Goal: Obtain resource: Download file/media

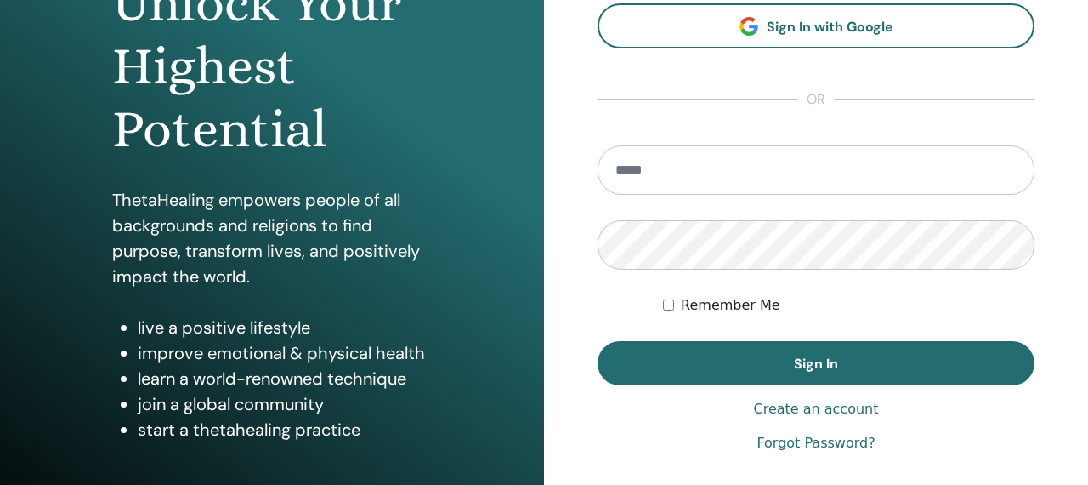
scroll to position [237, 0]
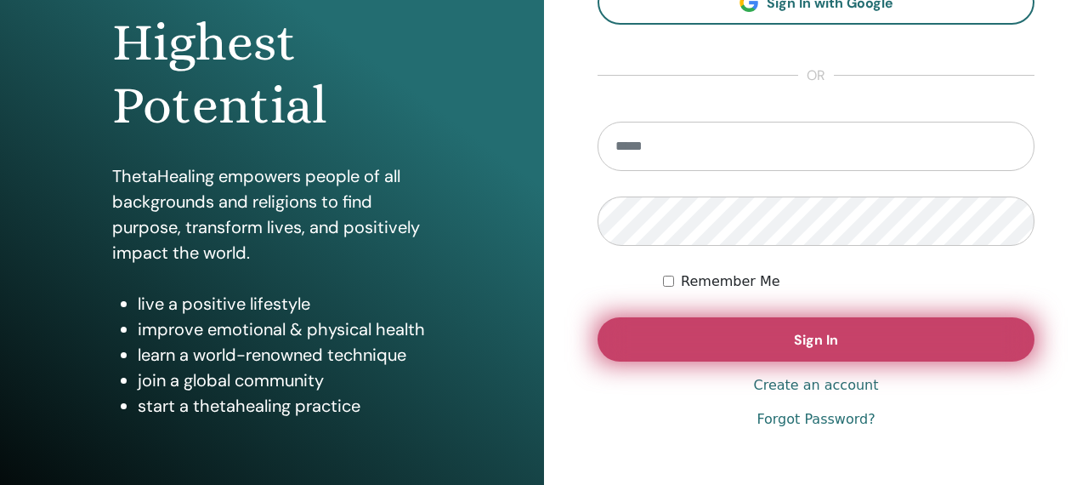
type input "**********"
click at [683, 329] on button "Sign In" at bounding box center [816, 339] width 437 height 44
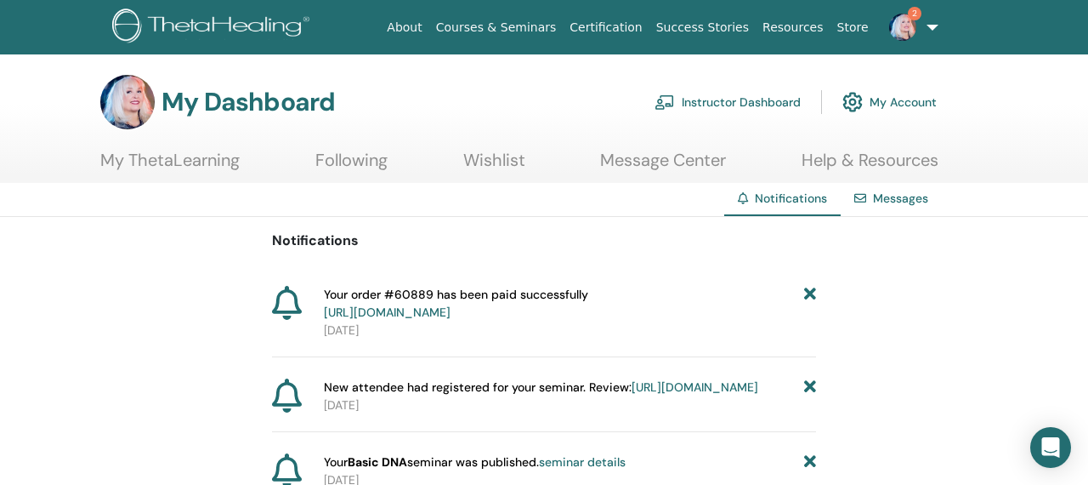
click at [920, 27] on span "2" at bounding box center [903, 27] width 41 height 14
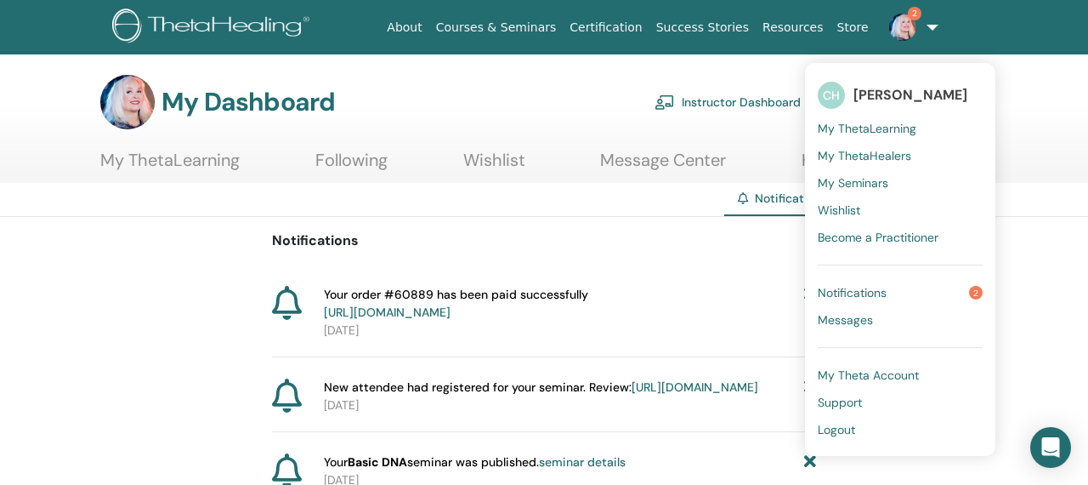
click at [863, 125] on span "My ThetaLearning" at bounding box center [867, 128] width 99 height 15
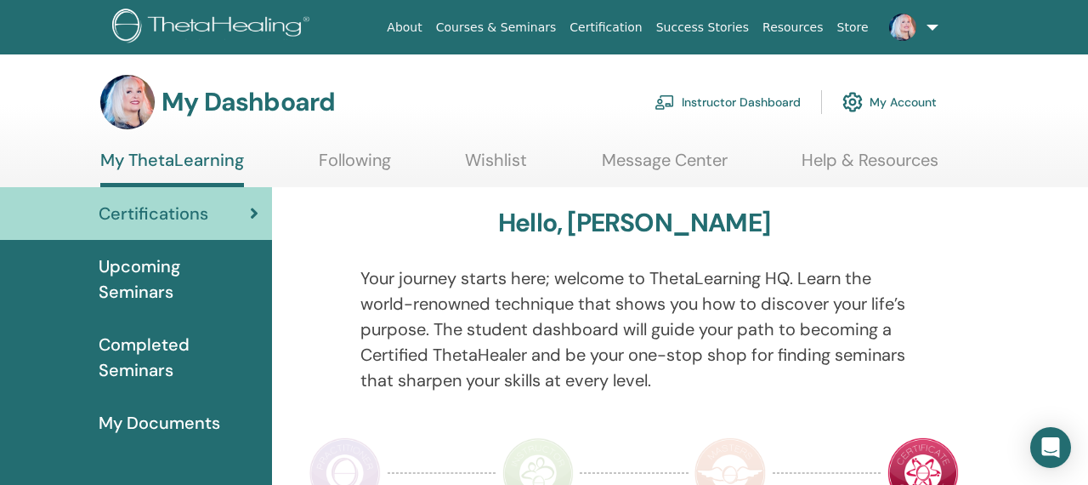
click at [693, 105] on link "Instructor Dashboard" at bounding box center [728, 101] width 146 height 37
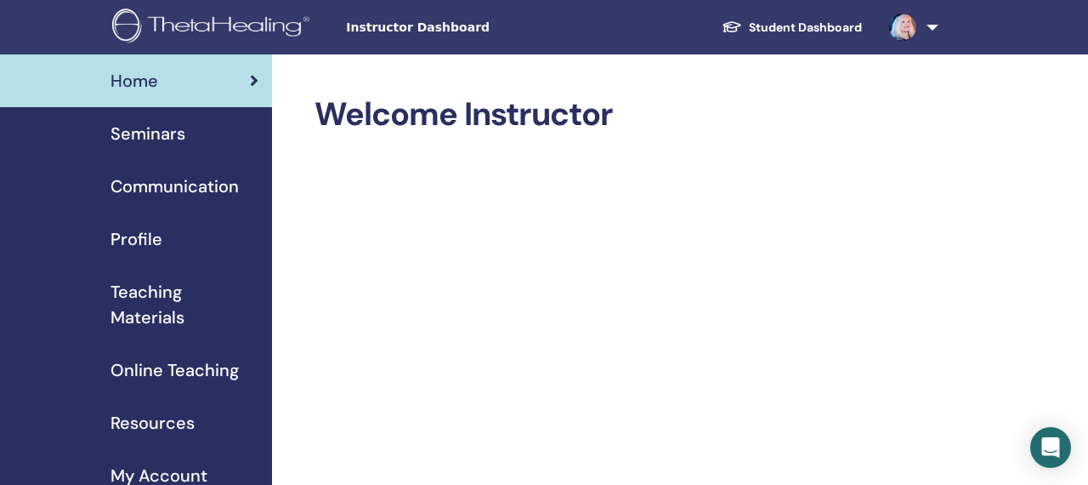
click at [160, 292] on span "Teaching Materials" at bounding box center [185, 304] width 148 height 51
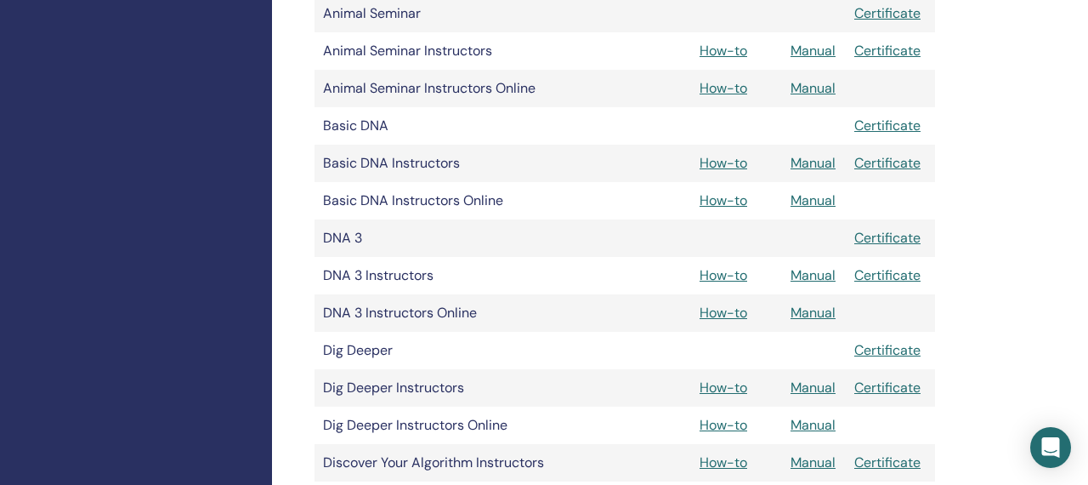
scroll to position [613, 0]
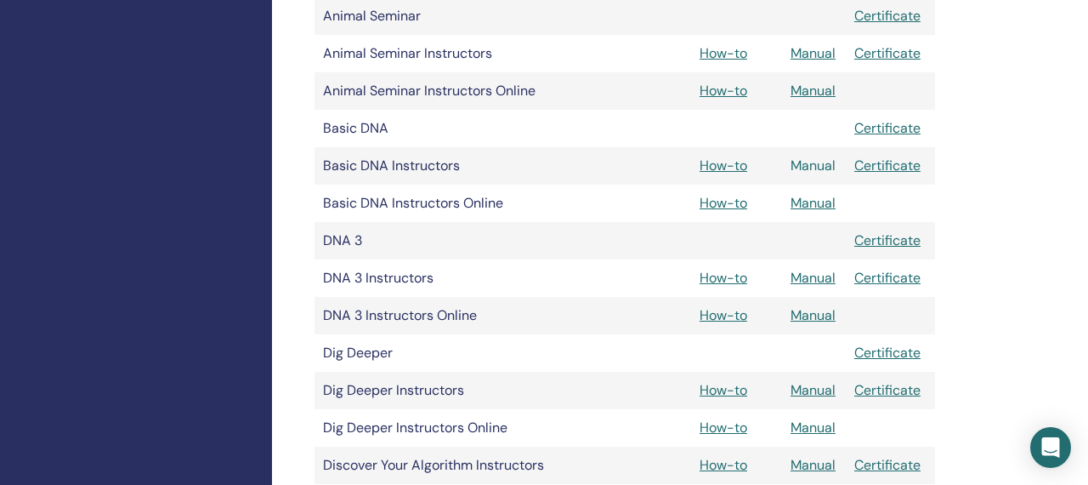
click at [819, 165] on link "Manual" at bounding box center [813, 165] width 45 height 18
